Goal: Task Accomplishment & Management: Use online tool/utility

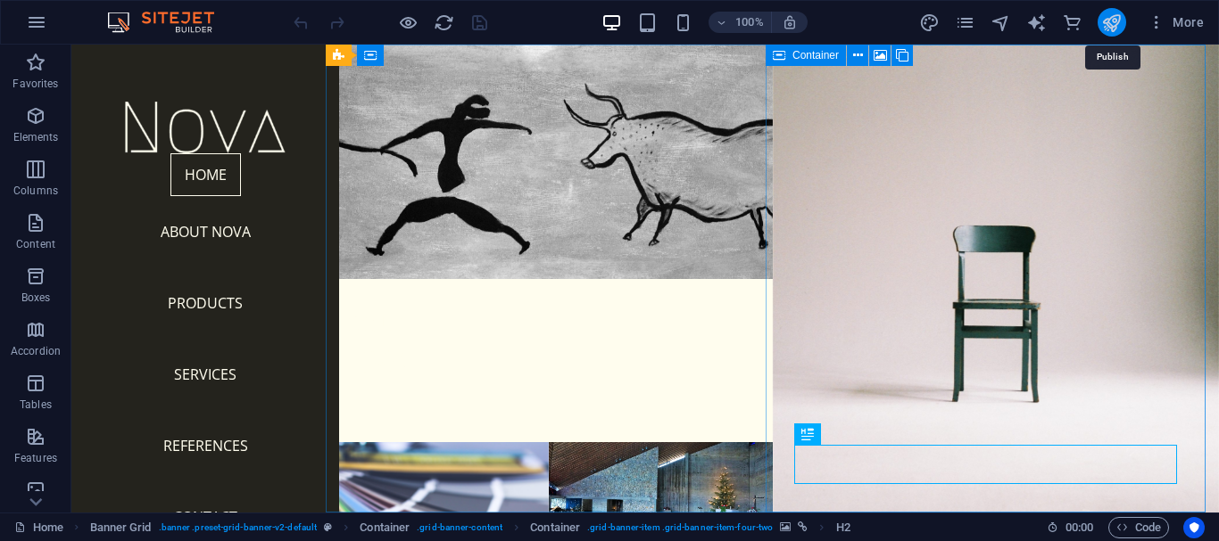
click at [1110, 25] on icon "publish" at bounding box center [1111, 22] width 21 height 21
click at [45, 236] on span "Content" at bounding box center [35, 233] width 71 height 43
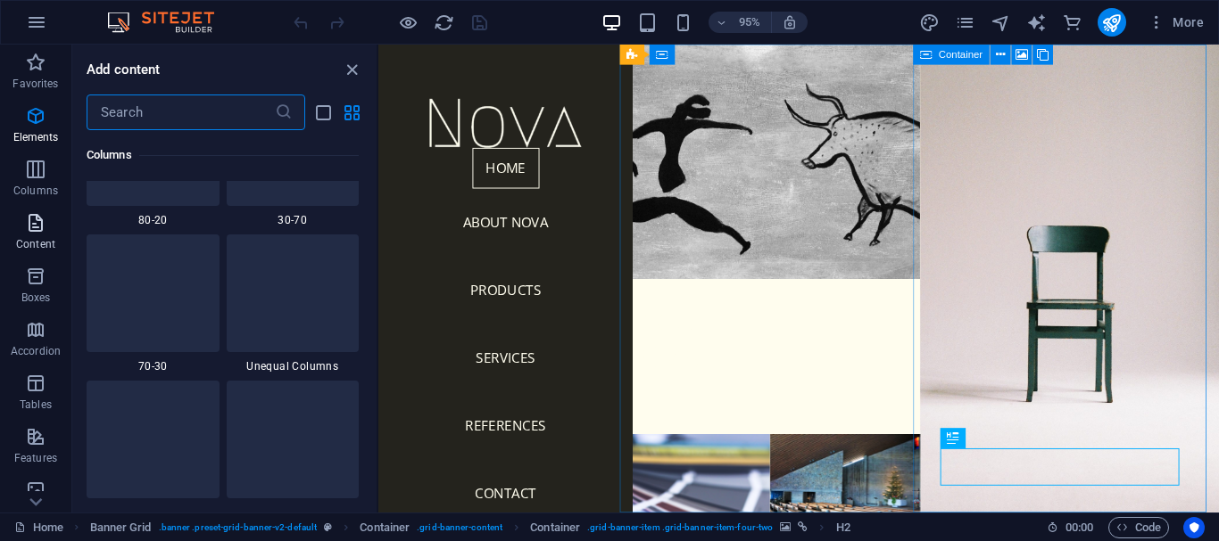
scroll to position [3121, 0]
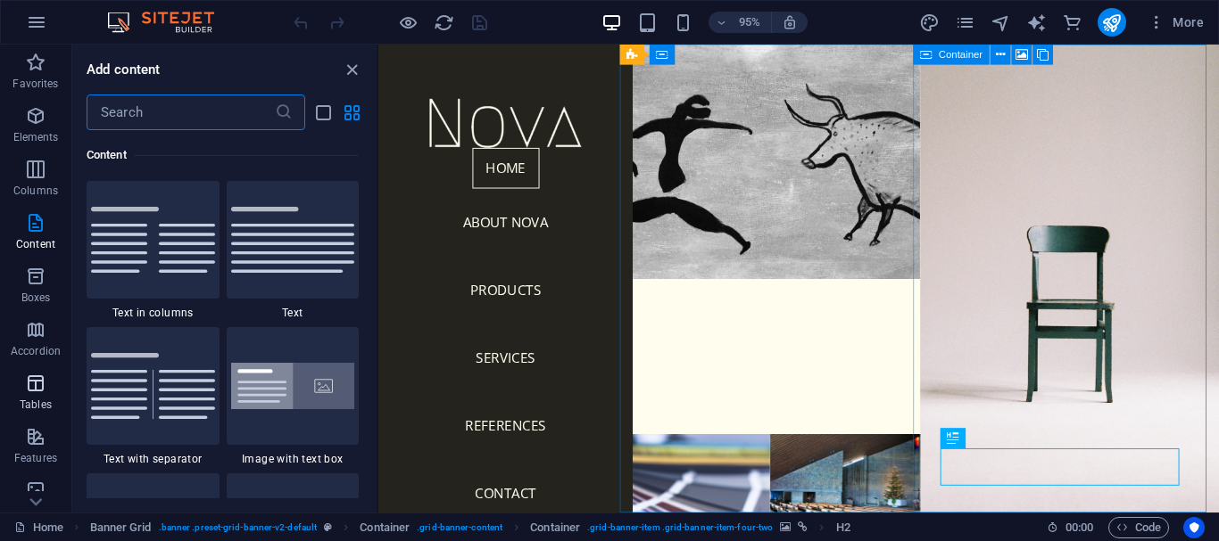
click at [30, 387] on icon "button" at bounding box center [35, 383] width 21 height 21
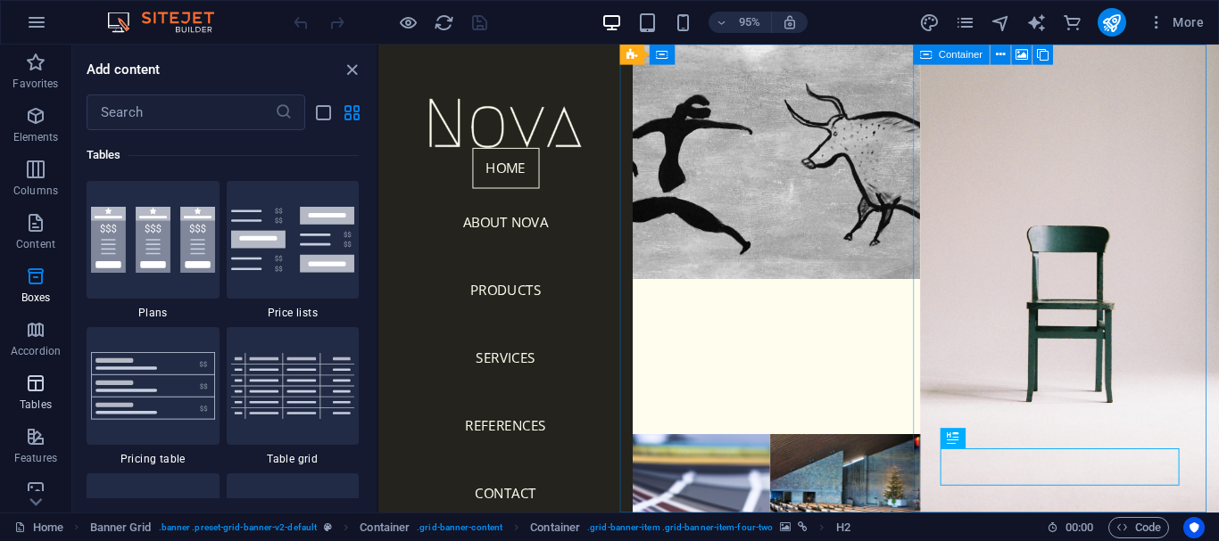
scroll to position [6178, 0]
click at [510, 232] on nav "Home About Nova Products Services References Contact" at bounding box center [512, 353] width 239 height 400
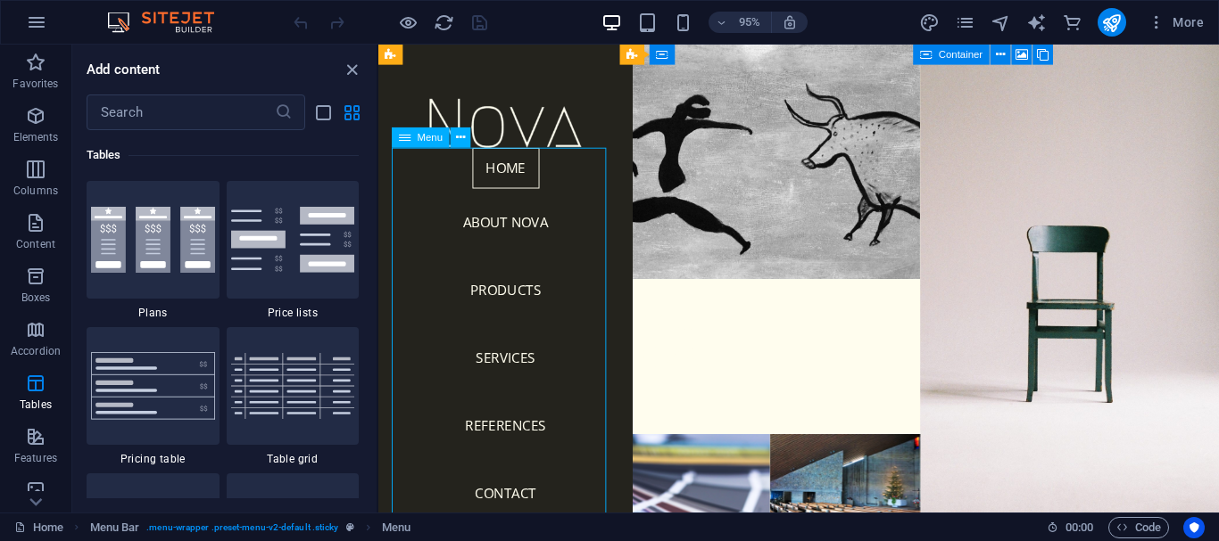
click at [509, 304] on nav "Home About Nova Products Services References Contact" at bounding box center [512, 353] width 239 height 400
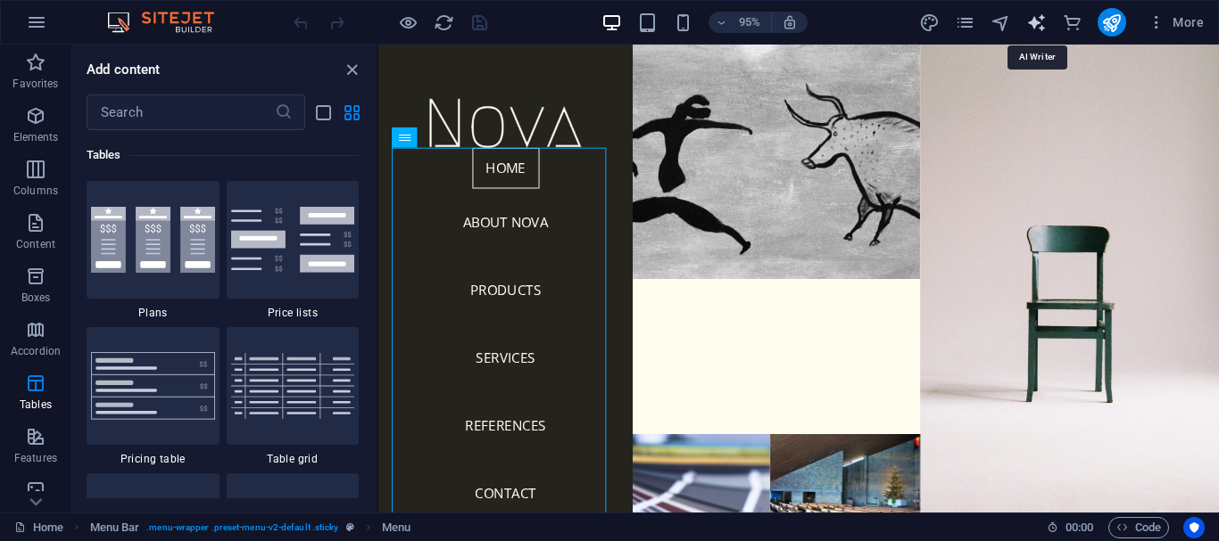
click at [1033, 21] on icon "text_generator" at bounding box center [1036, 22] width 21 height 21
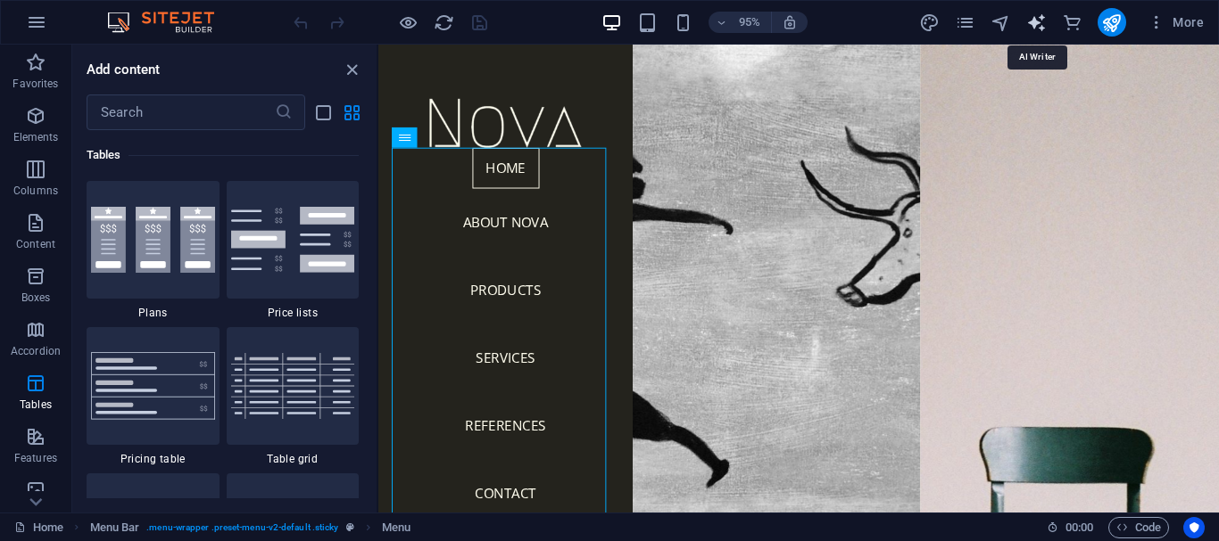
select select "English"
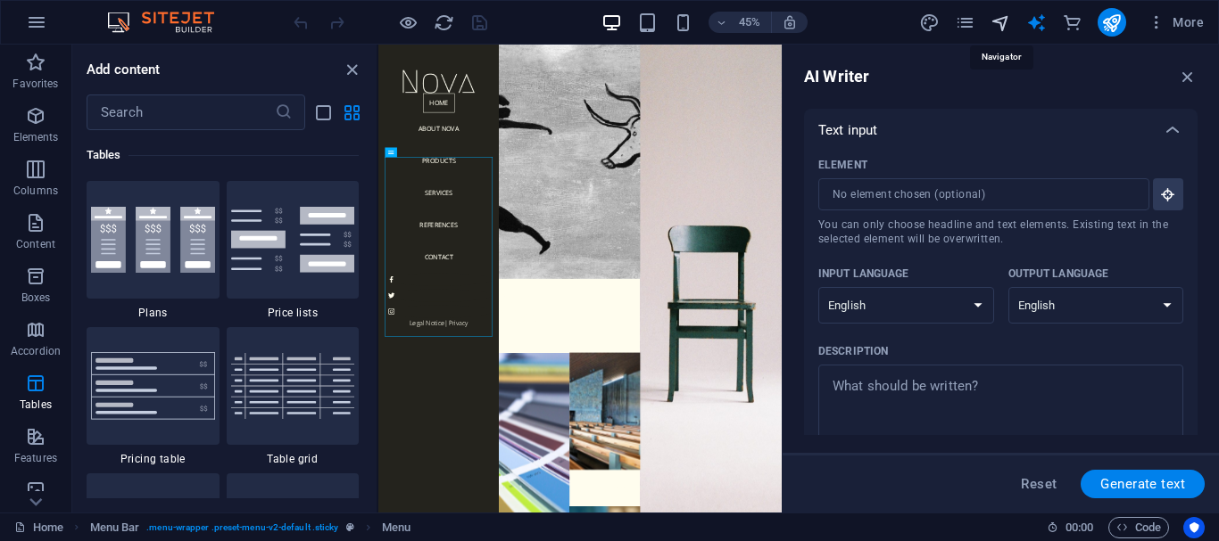
click at [1003, 21] on icon "navigator" at bounding box center [1000, 22] width 21 height 21
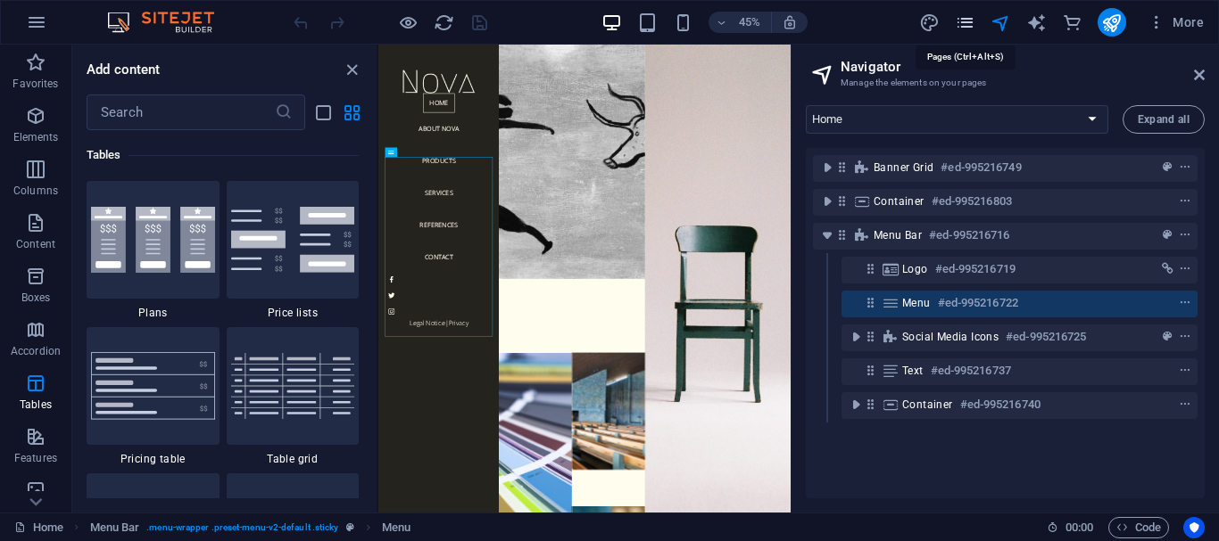
click at [971, 21] on icon "pages" at bounding box center [964, 22] width 21 height 21
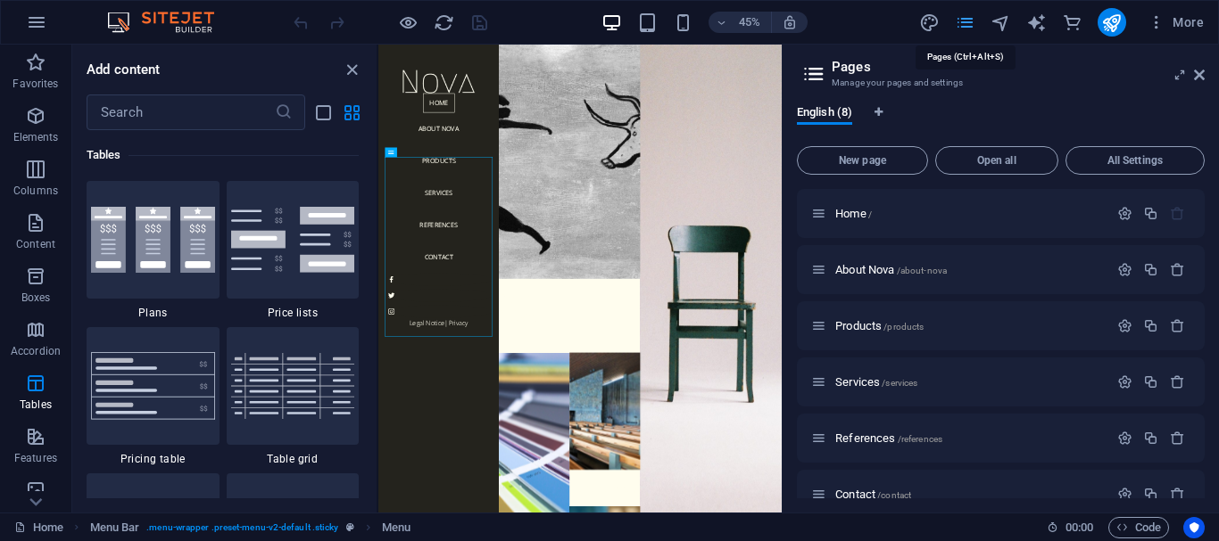
click at [971, 21] on icon "pages" at bounding box center [964, 22] width 21 height 21
click at [44, 63] on icon "button" at bounding box center [35, 62] width 21 height 21
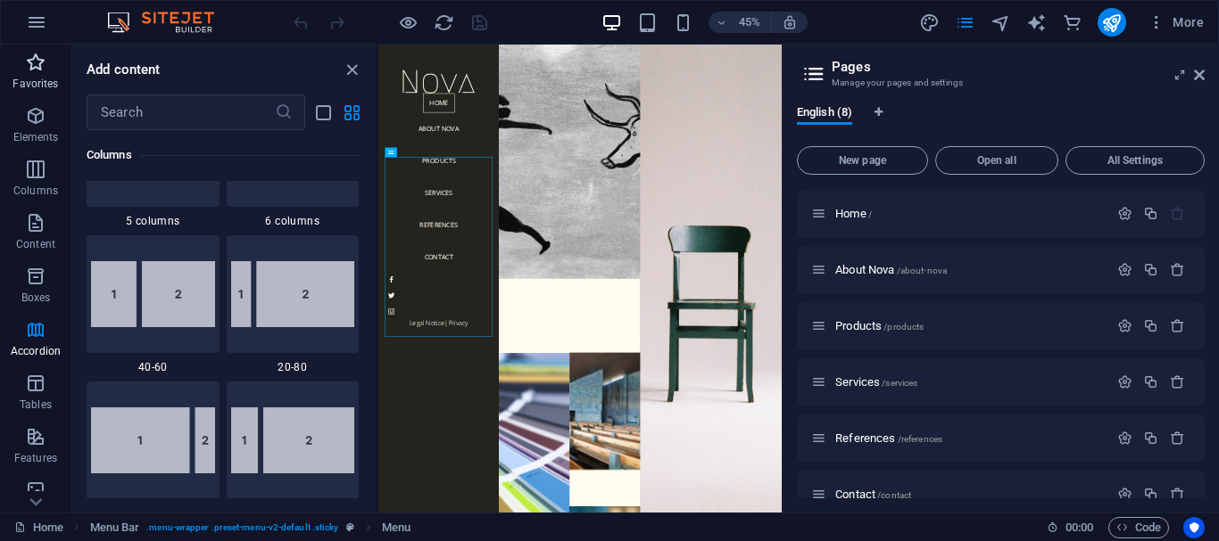
scroll to position [0, 0]
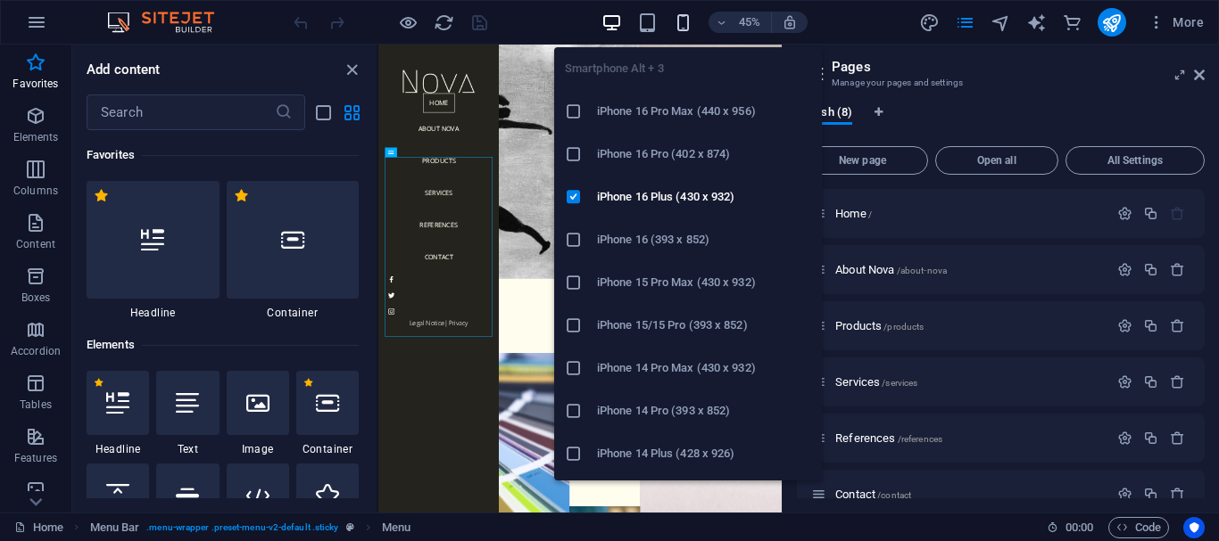
click at [688, 19] on icon "button" at bounding box center [683, 22] width 21 height 21
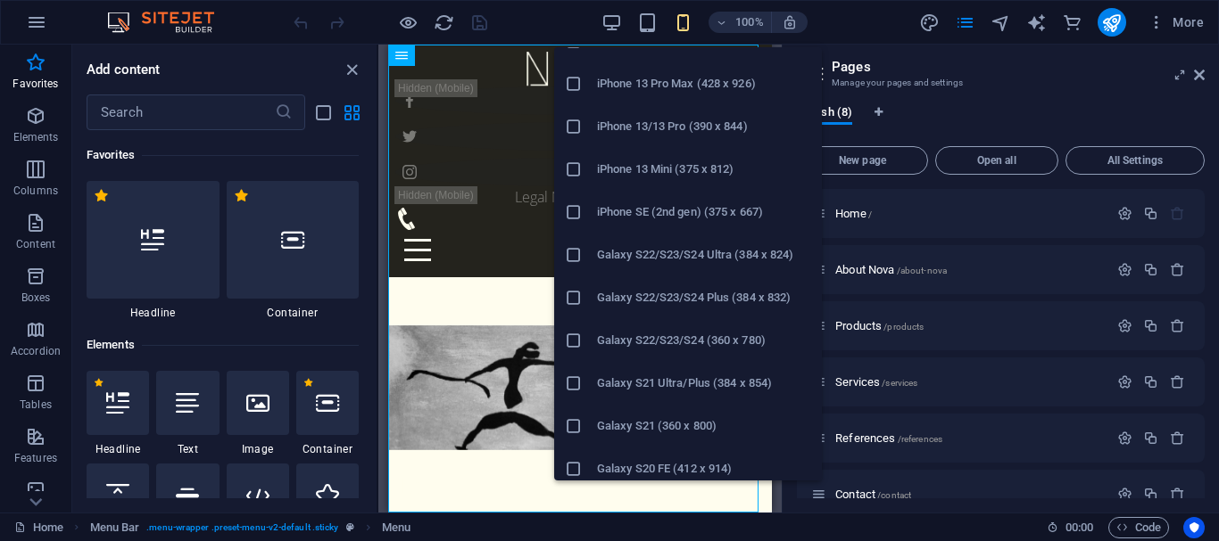
scroll to position [547, 0]
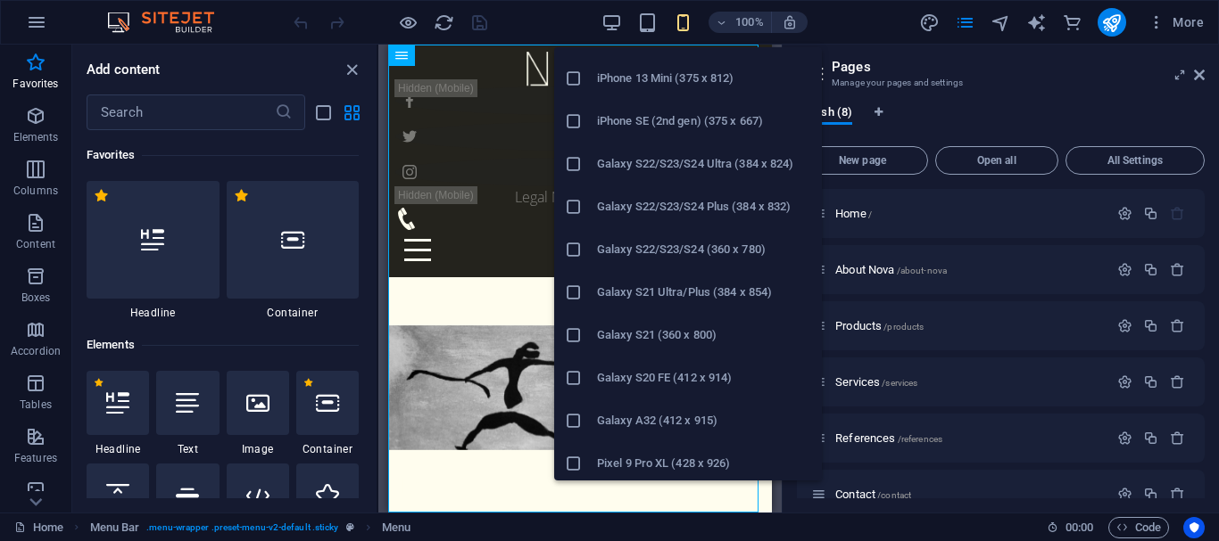
click at [705, 225] on li "Galaxy S22/S23/S24 Plus (384 x 832)" at bounding box center [688, 207] width 268 height 43
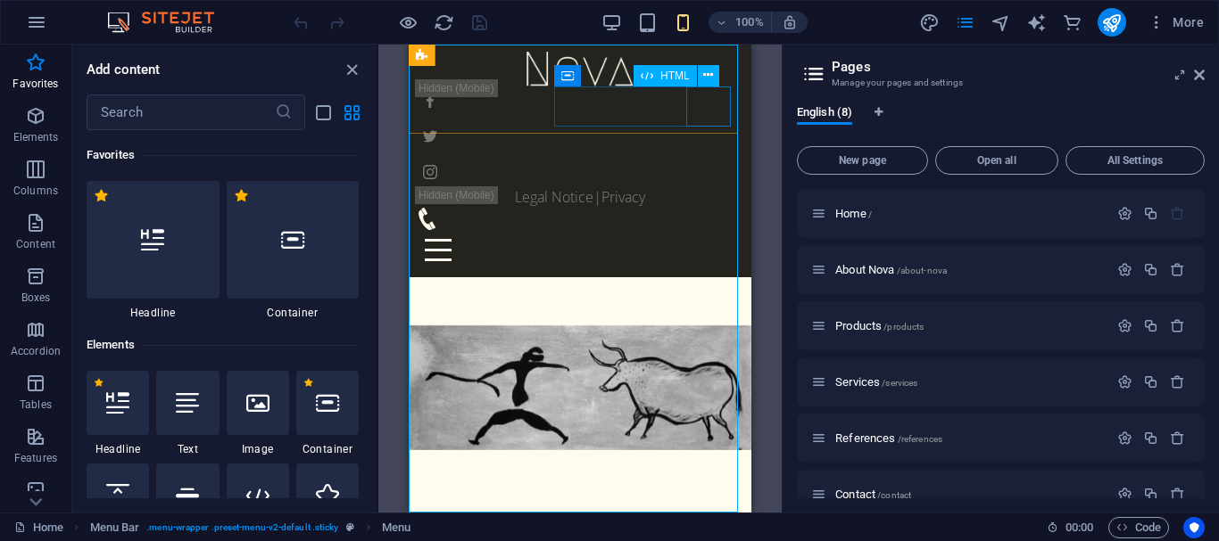
click at [709, 230] on div "Menu" at bounding box center [580, 250] width 328 height 40
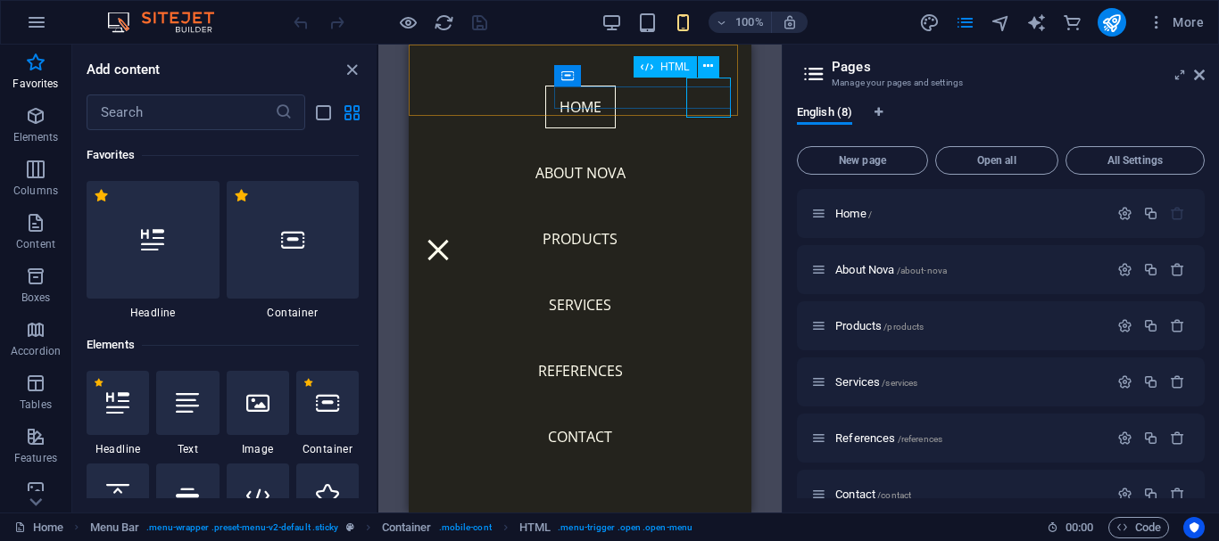
click at [460, 230] on div "Menu" at bounding box center [438, 250] width 45 height 40
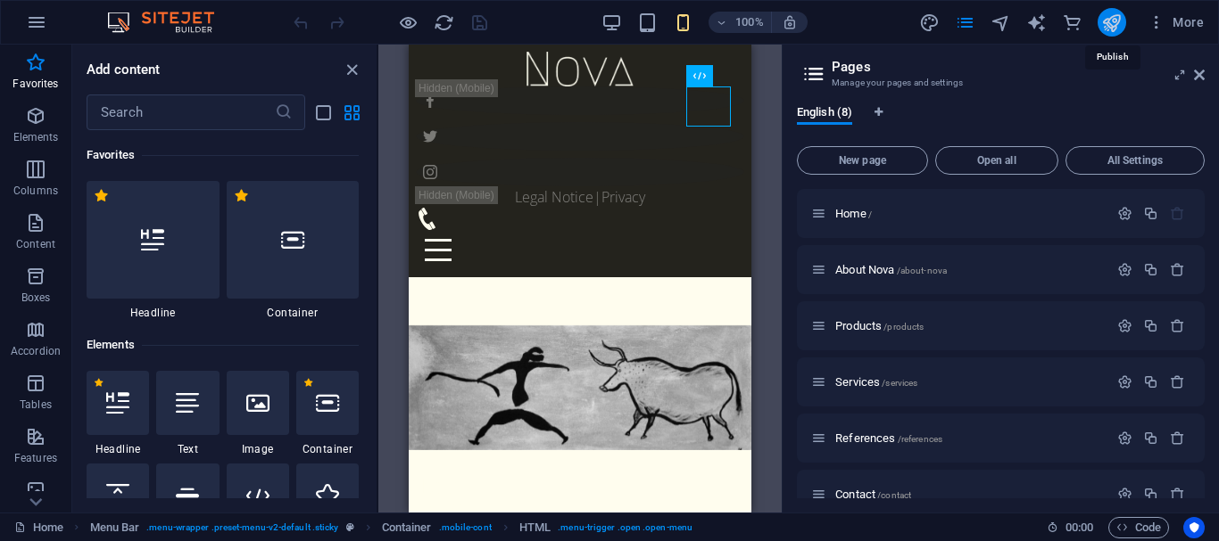
click at [1109, 24] on icon "publish" at bounding box center [1111, 22] width 21 height 21
